Goal: Information Seeking & Learning: Learn about a topic

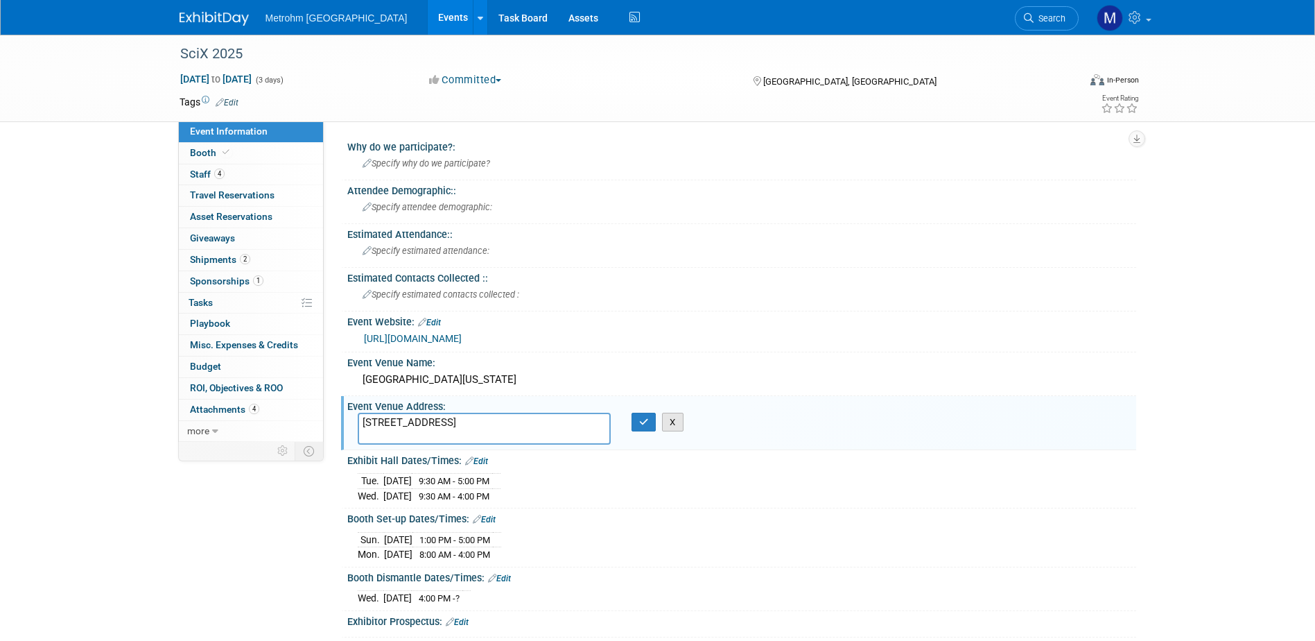
click at [682, 427] on button "X" at bounding box center [672, 422] width 21 height 19
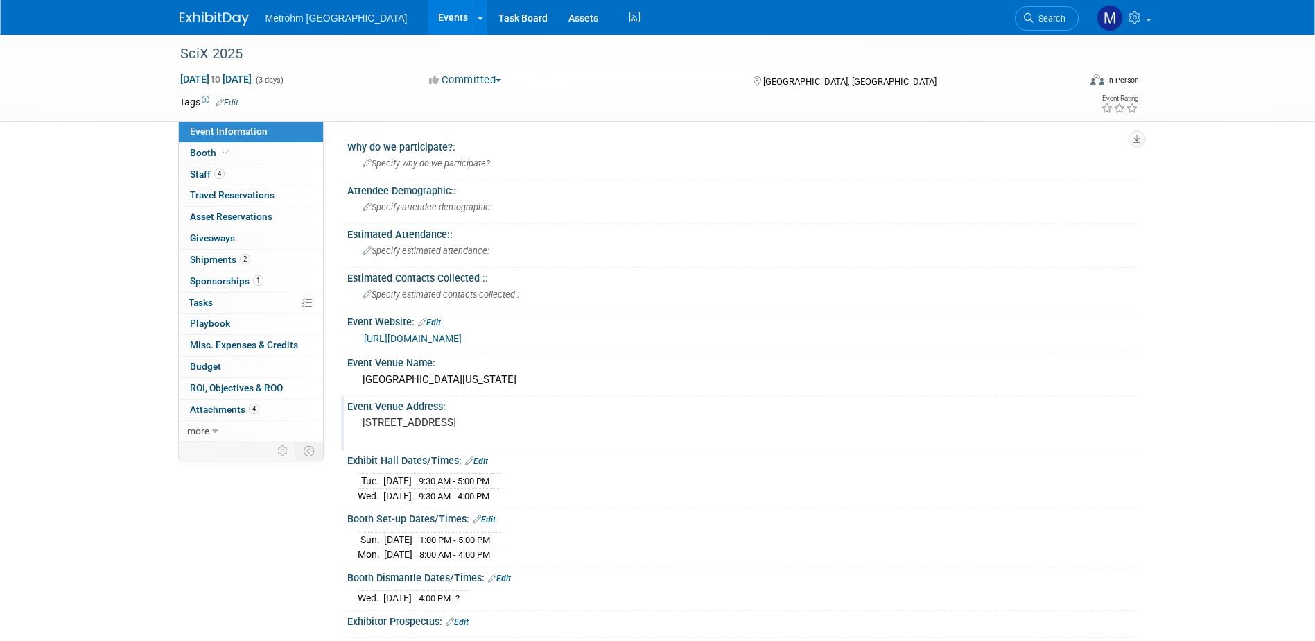
click at [187, 4] on div at bounding box center [223, 13] width 86 height 26
click at [194, 10] on link at bounding box center [223, 11] width 86 height 11
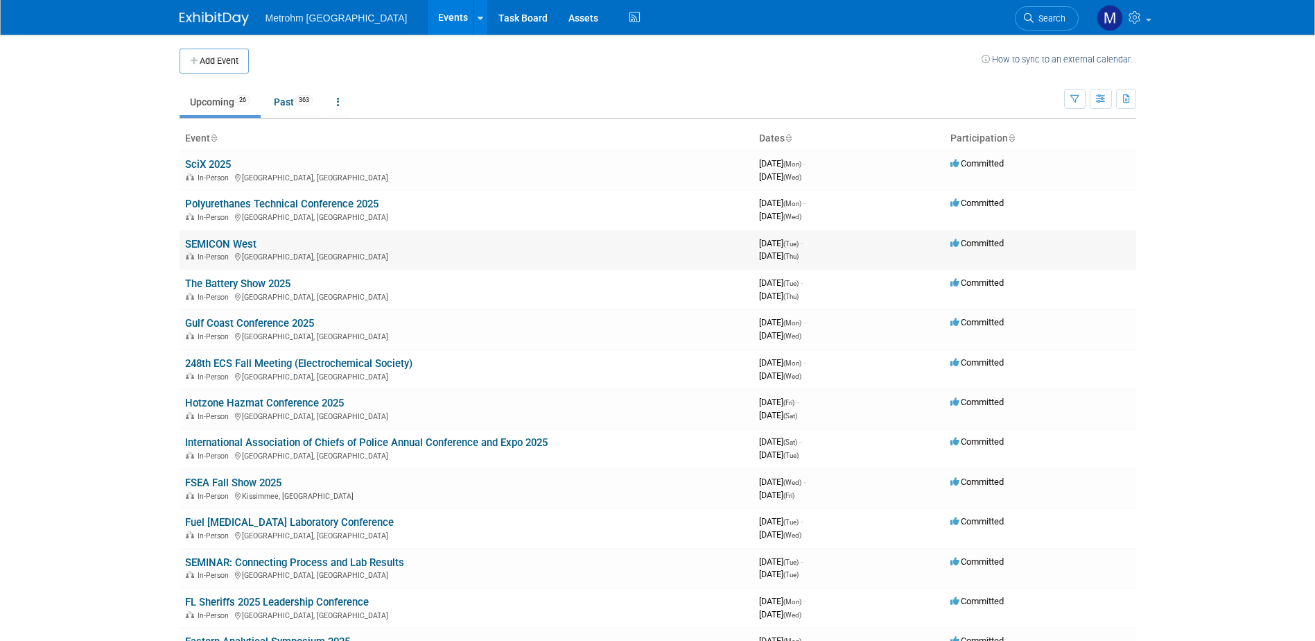
click at [222, 241] on link "SEMICON West" at bounding box center [220, 244] width 71 height 12
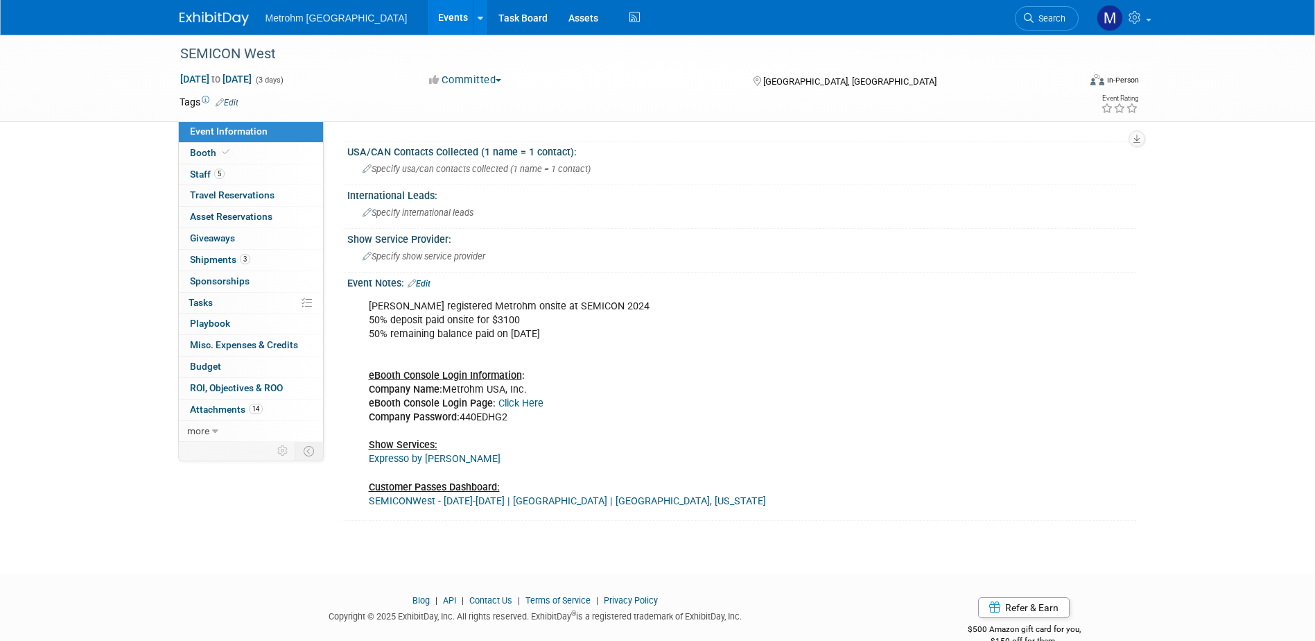
scroll to position [960, 0]
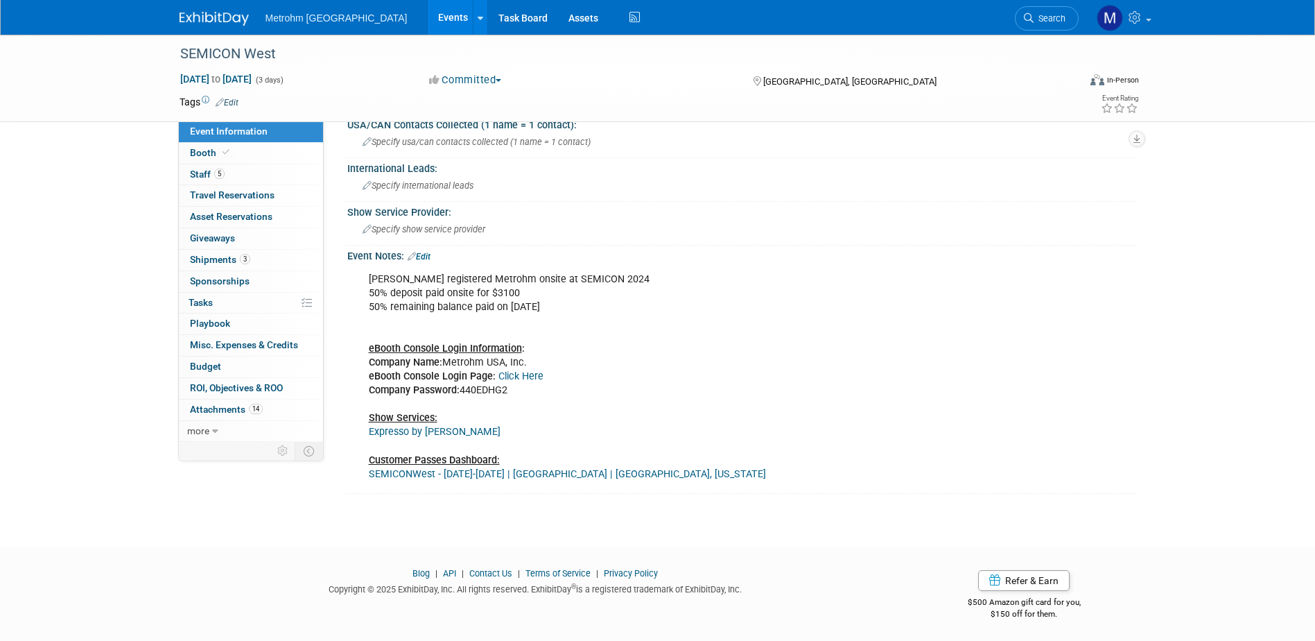
click at [424, 426] on link "Expresso by GES" at bounding box center [435, 432] width 132 height 12
click at [225, 182] on link "5 Staff 5" at bounding box center [251, 174] width 144 height 21
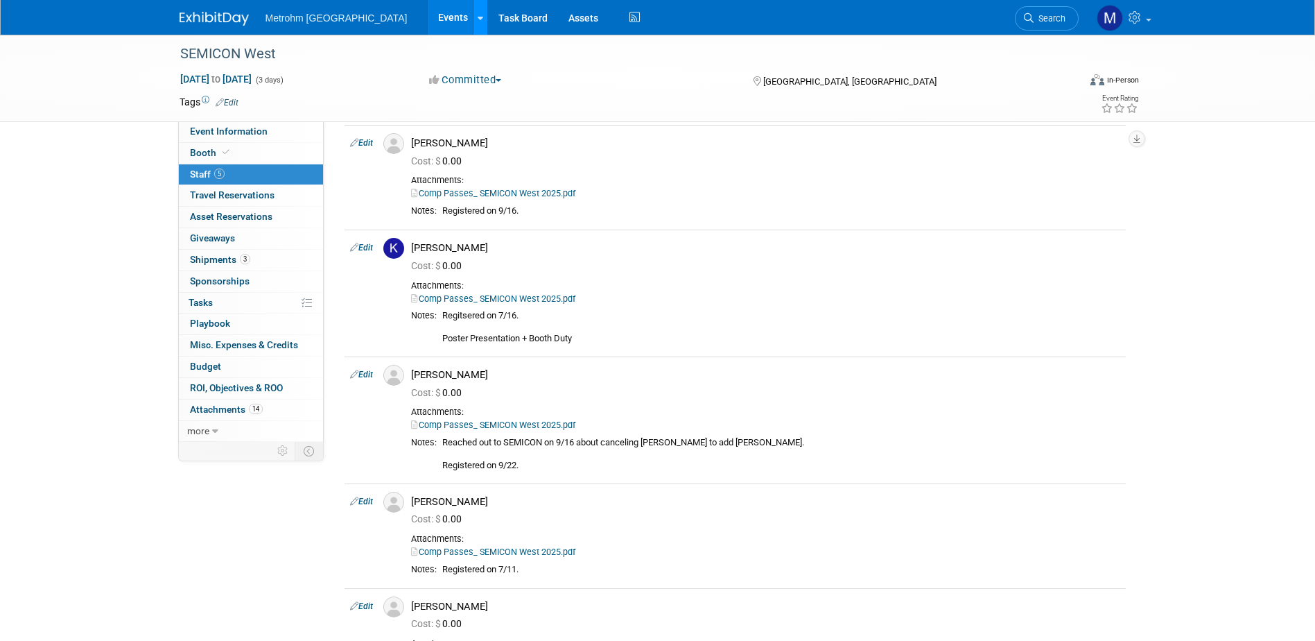
scroll to position [0, 0]
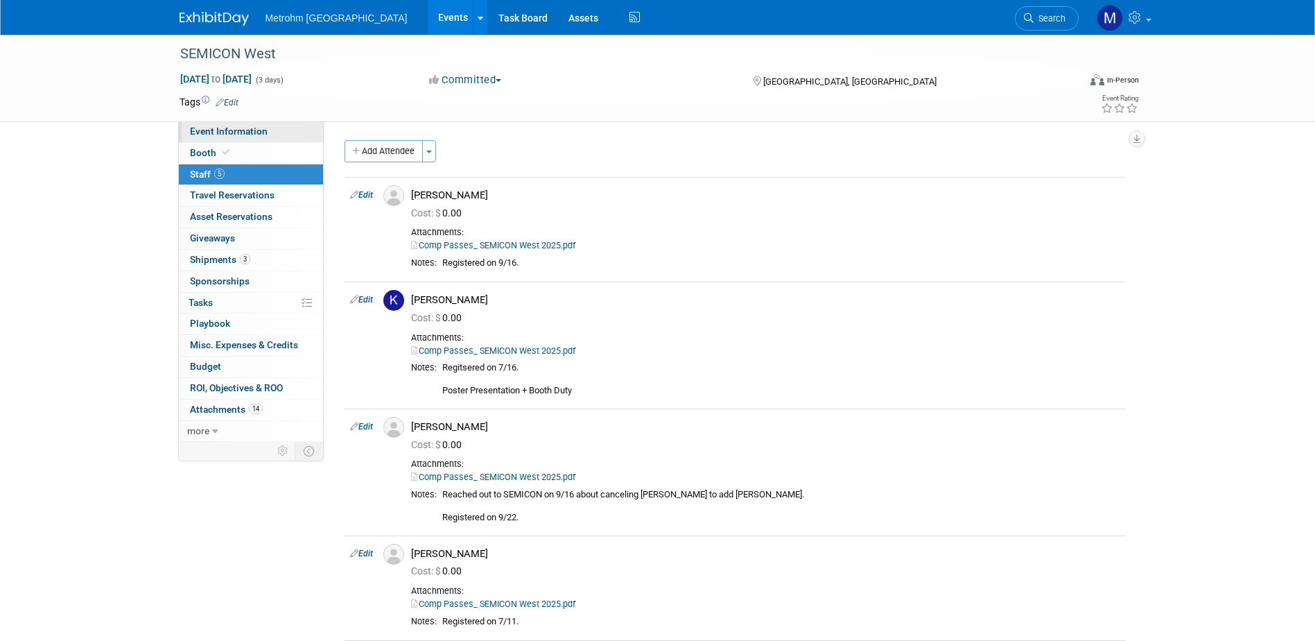
click at [254, 133] on span "Event Information" at bounding box center [229, 131] width 78 height 11
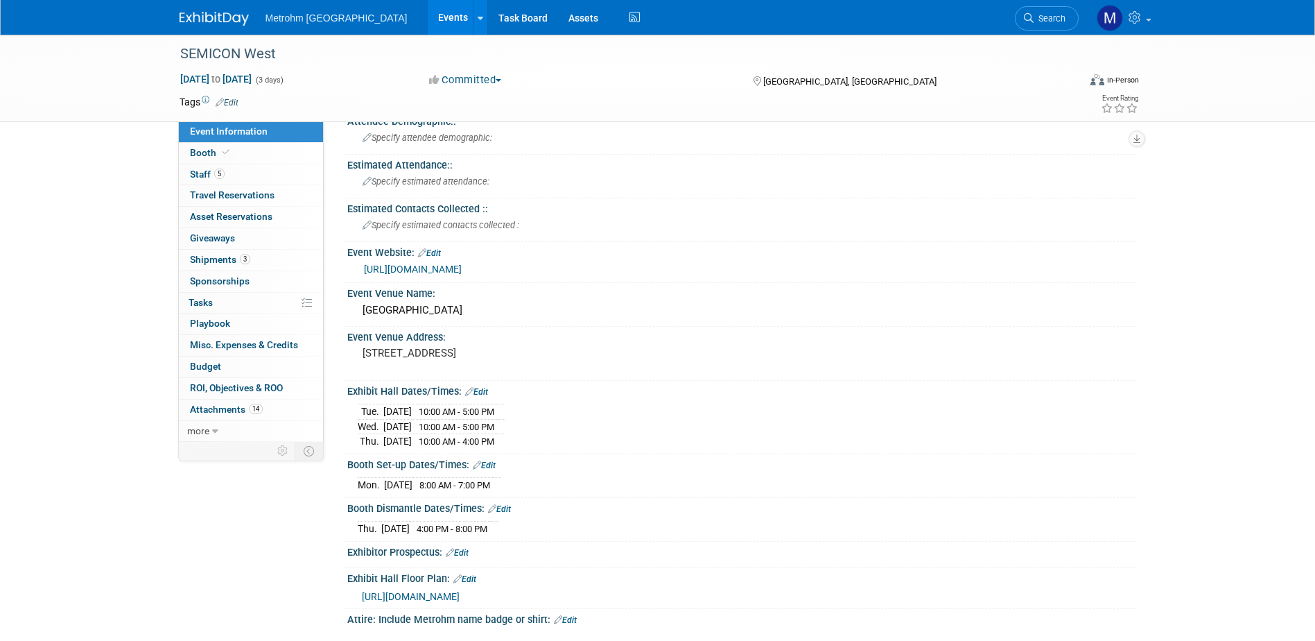
click at [214, 12] on img at bounding box center [214, 19] width 69 height 14
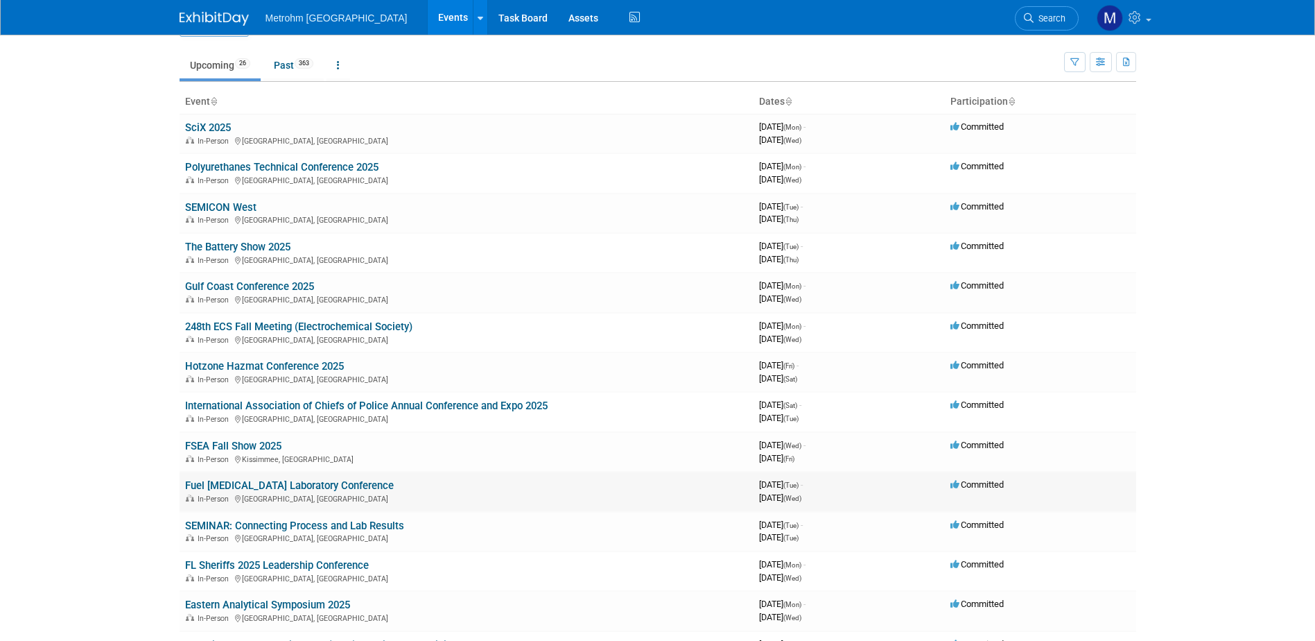
scroll to position [69, 0]
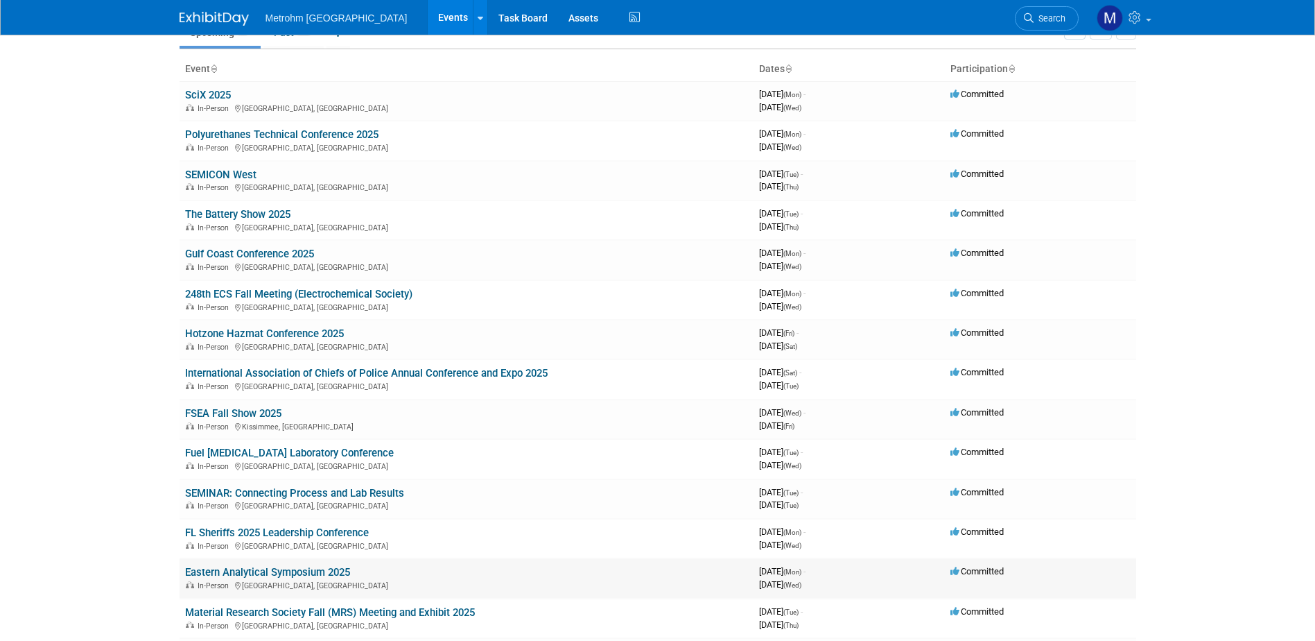
click at [246, 569] on link "Eastern Analytical Symposium 2025" at bounding box center [267, 572] width 165 height 12
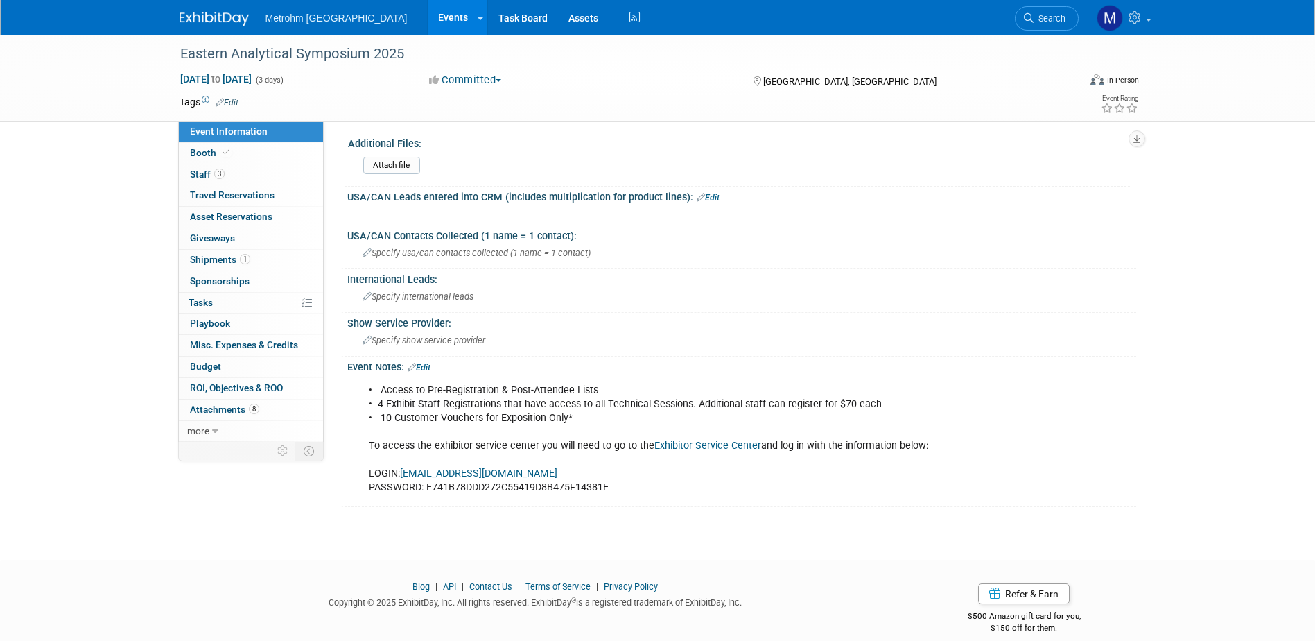
scroll to position [720, 0]
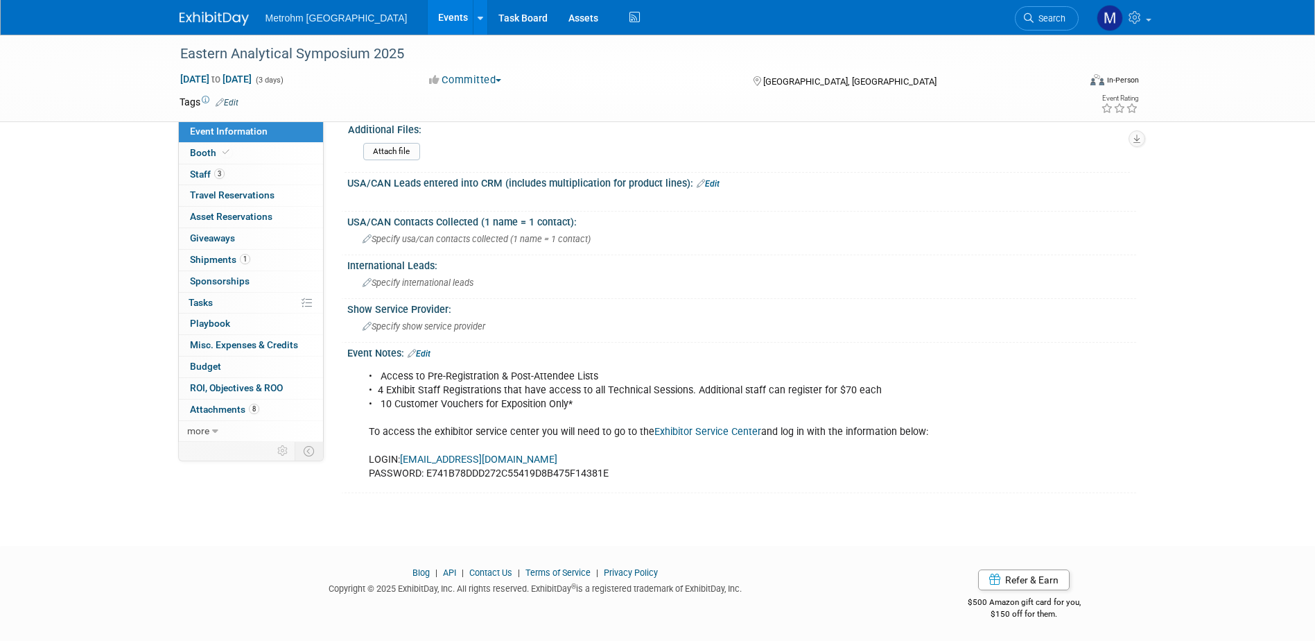
click at [741, 429] on link "Exhibitor Service Center" at bounding box center [708, 432] width 107 height 12
drag, startPoint x: 624, startPoint y: 477, endPoint x: 428, endPoint y: 481, distance: 196.3
click at [428, 481] on div "• Access to Pre-Registration & Post-Attendee Lists • 4 Exhibit Staff Registrati…" at bounding box center [671, 426] width 625 height 126
copy div "E741B78DDD272C55419D8B475F14381E"
click at [586, 425] on div "• Access to Pre-Registration & Post-Attendee Lists • 4 Exhibit Staff Registrati…" at bounding box center [671, 426] width 625 height 126
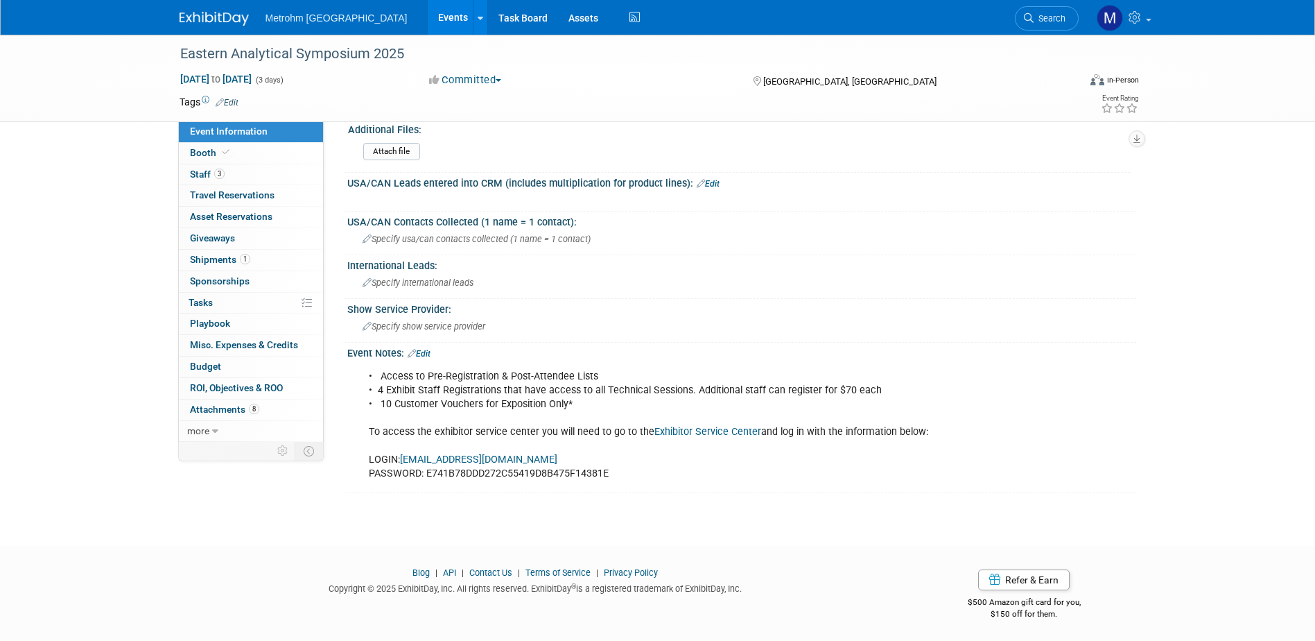
click at [227, 31] on div "Metrohm USA Events Add Event Bulk Upload Events Shareable Event Boards Recently…" at bounding box center [658, 17] width 957 height 35
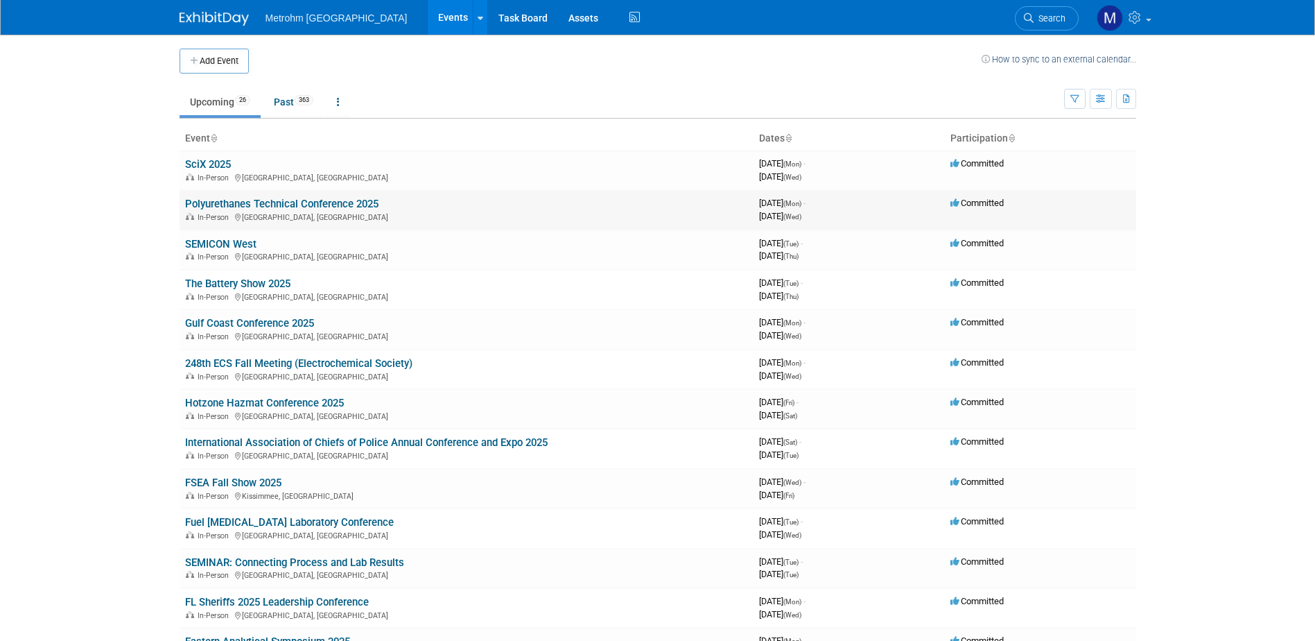
click at [239, 201] on link "Polyurethanes Technical Conference 2025" at bounding box center [281, 204] width 193 height 12
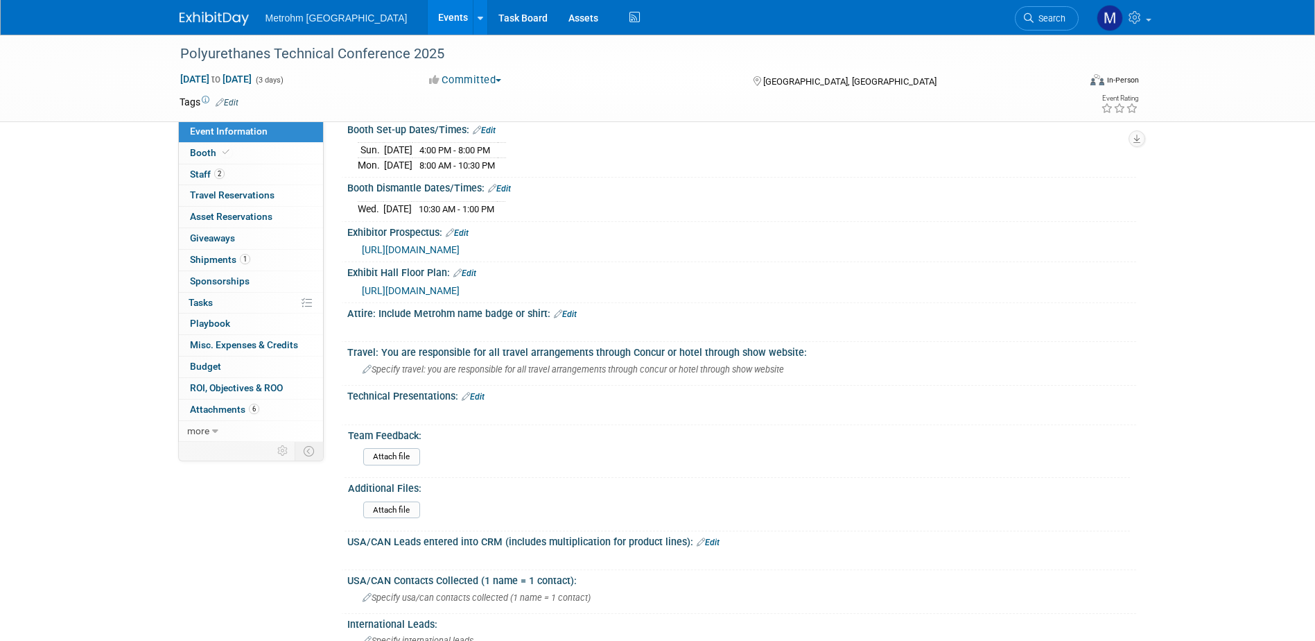
scroll to position [277, 0]
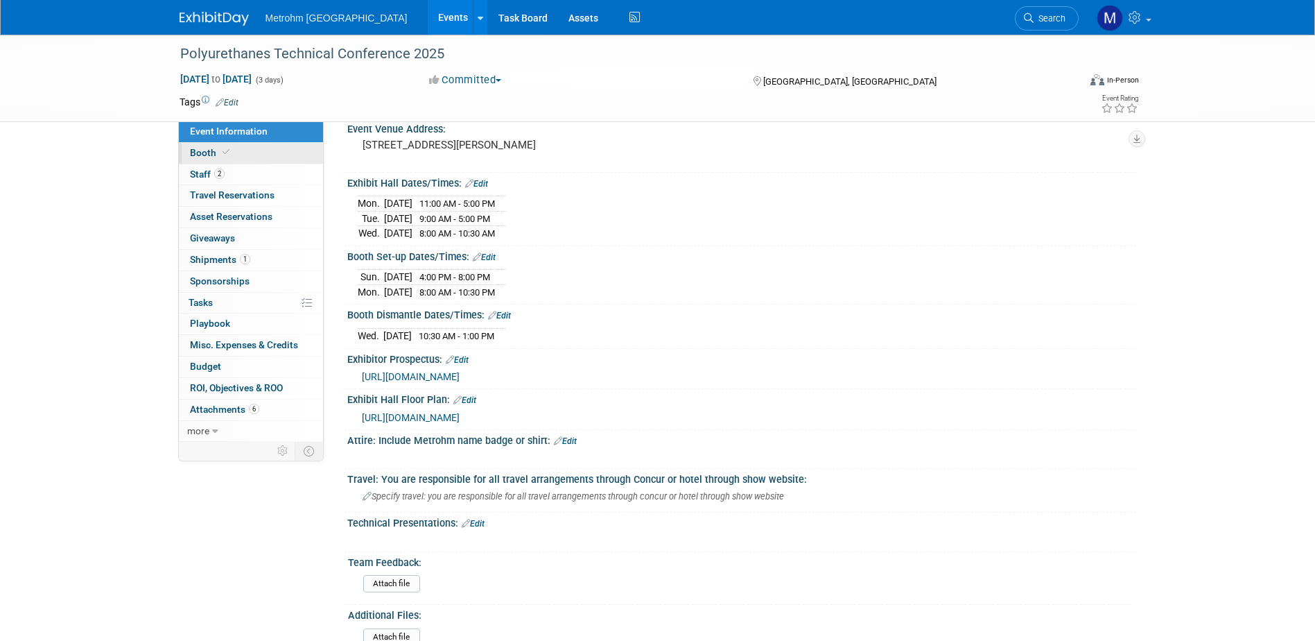
click at [248, 159] on link "Booth" at bounding box center [251, 153] width 144 height 21
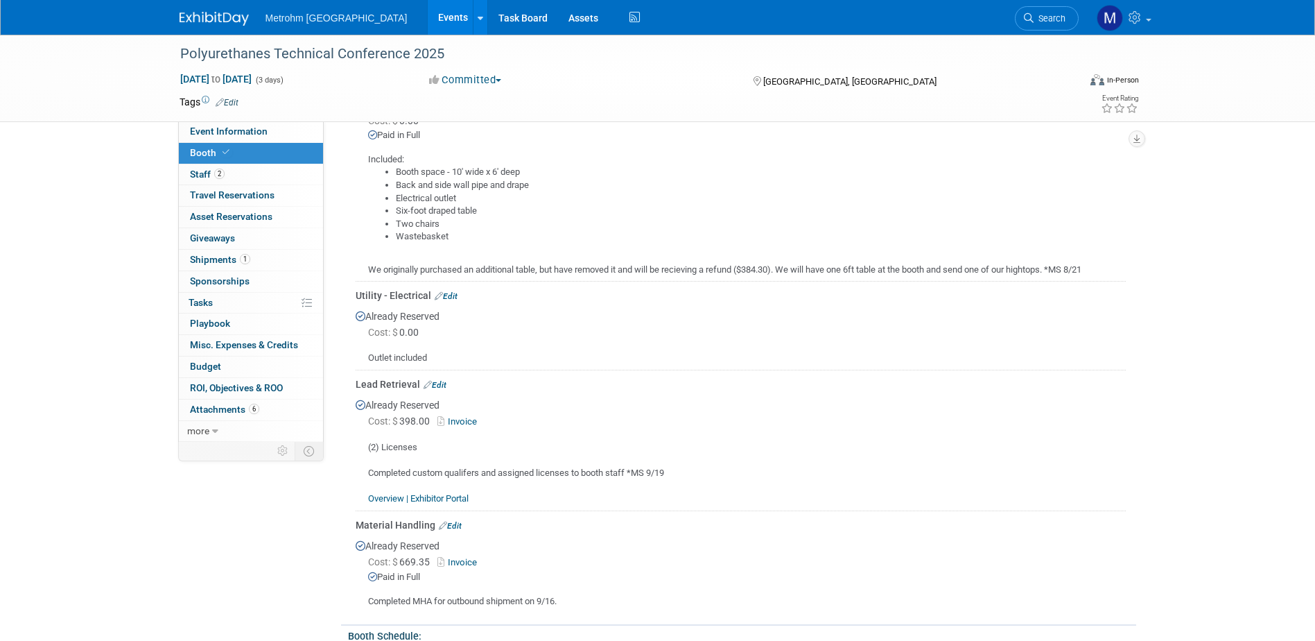
scroll to position [347, 0]
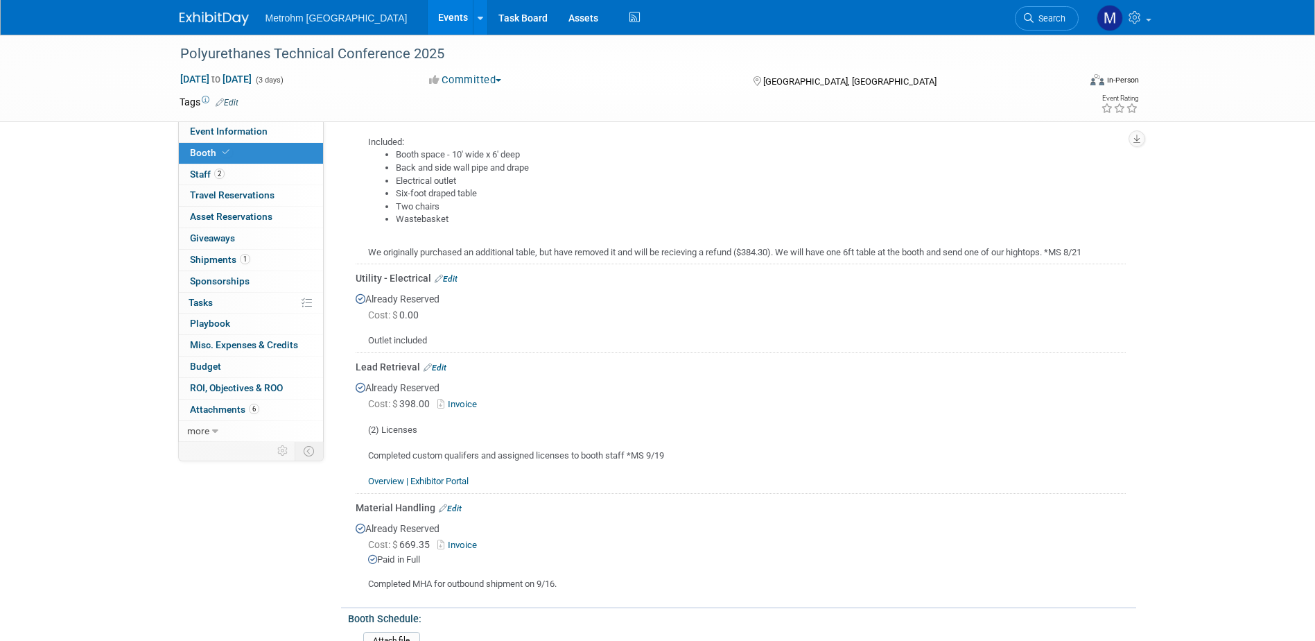
click at [431, 484] on link "Overview | Exhibitor Portal" at bounding box center [418, 481] width 101 height 10
